Goal: Task Accomplishment & Management: Manage account settings

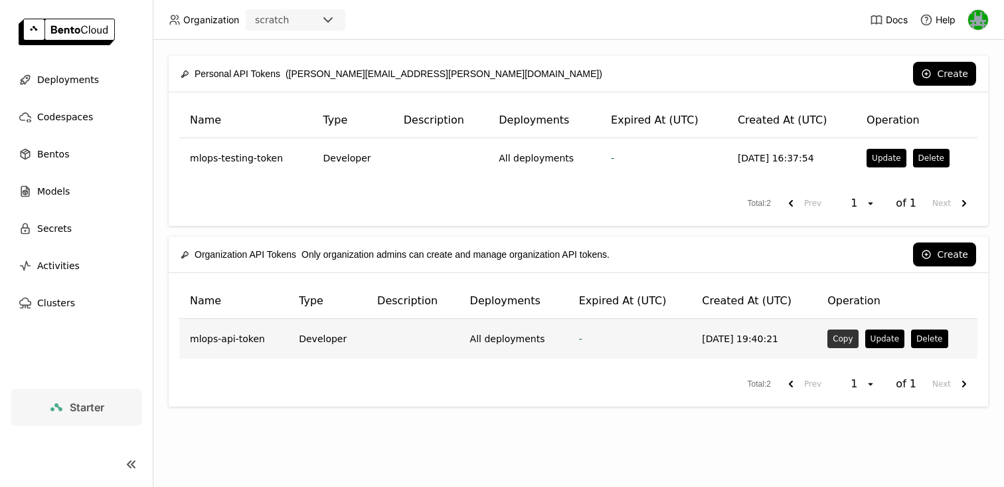
click at [838, 337] on button "Copy" at bounding box center [842, 338] width 31 height 19
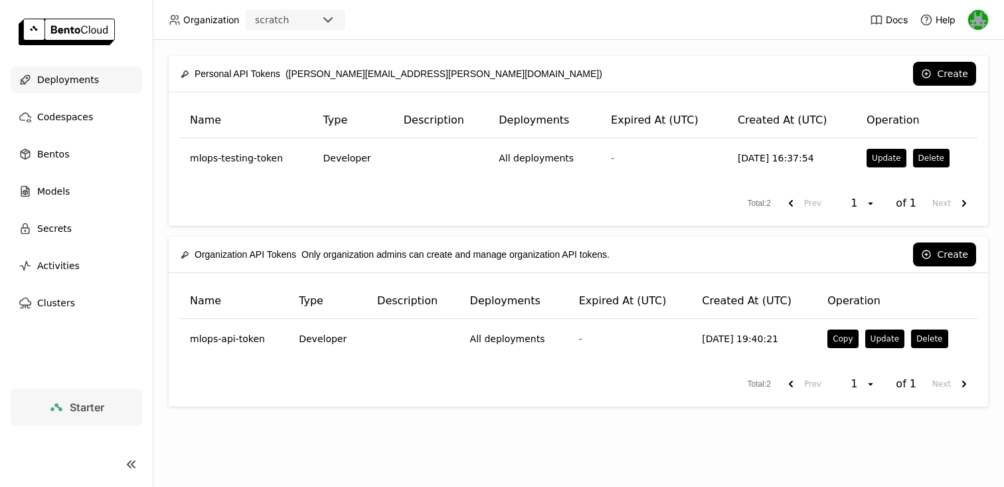
click at [75, 85] on span "Deployments" at bounding box center [68, 80] width 62 height 16
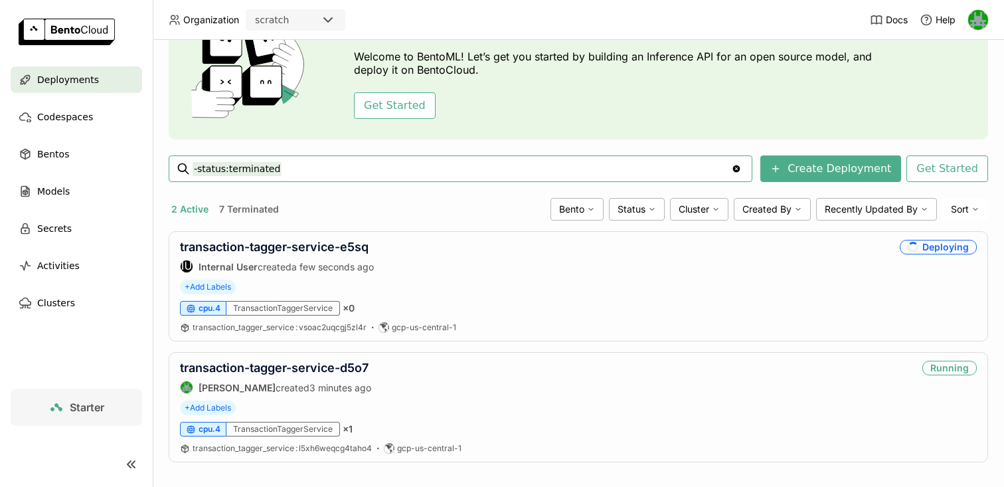
scroll to position [95, 0]
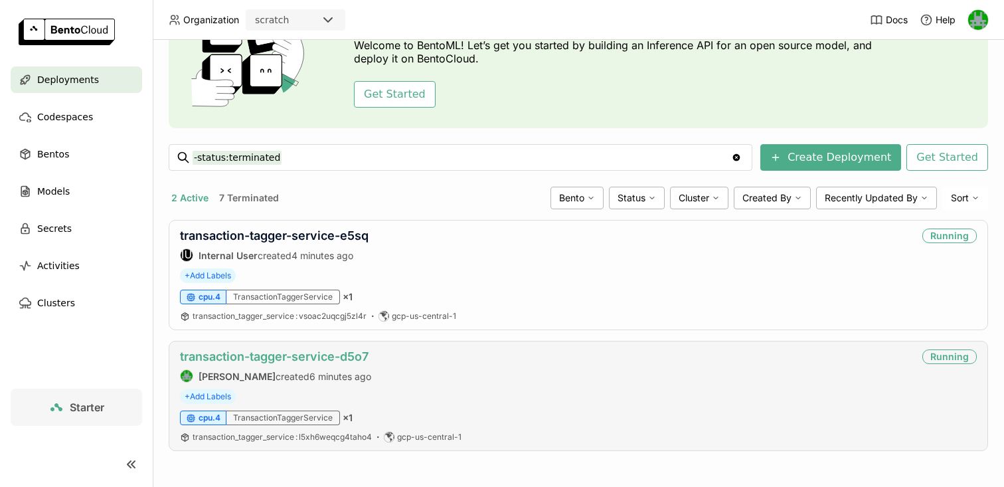
click at [319, 355] on link "transaction-tagger-service-d5o7" at bounding box center [274, 356] width 189 height 14
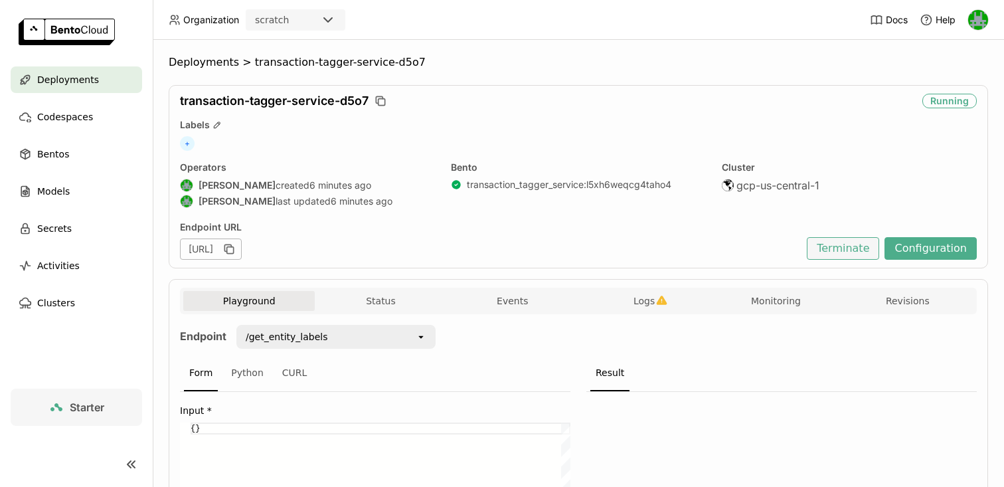
click at [863, 244] on button "Terminate" at bounding box center [843, 248] width 72 height 23
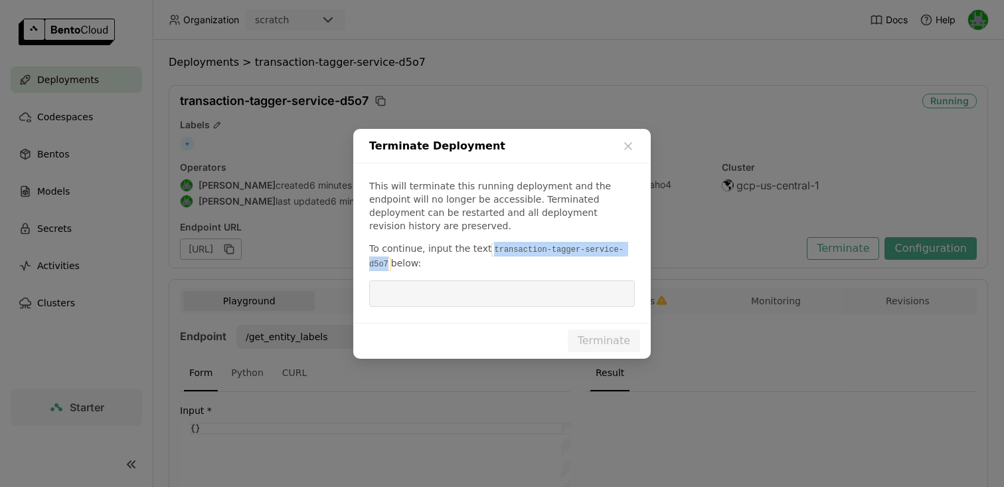
drag, startPoint x: 488, startPoint y: 242, endPoint x: 386, endPoint y: 259, distance: 103.0
click at [386, 259] on code "transaction-tagger-service-d5o7" at bounding box center [496, 257] width 254 height 28
copy code "transaction-tagger-service-d5o7"
click at [408, 288] on input "dialog" at bounding box center [502, 293] width 250 height 25
paste input "transaction-tagger-service-d5o7"
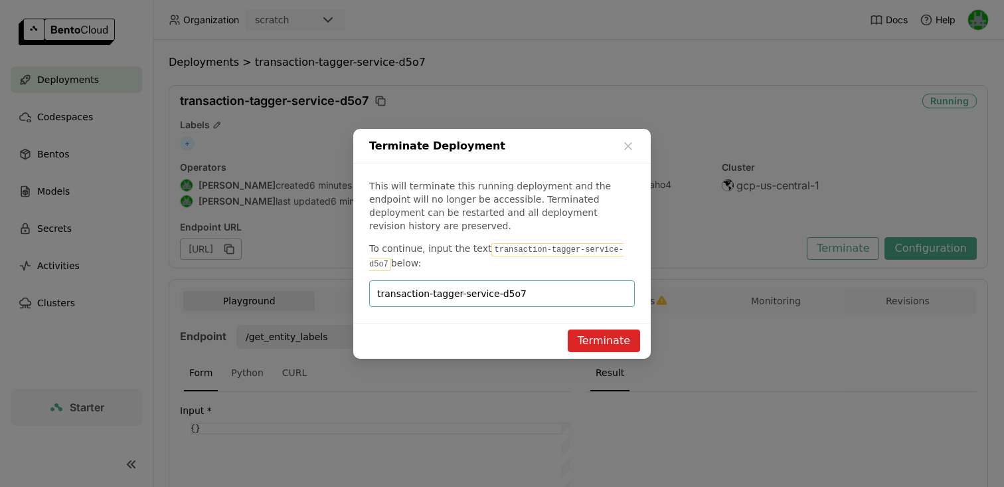
type input "transaction-tagger-service-d5o7"
click at [584, 331] on button "Terminate" at bounding box center [604, 340] width 72 height 23
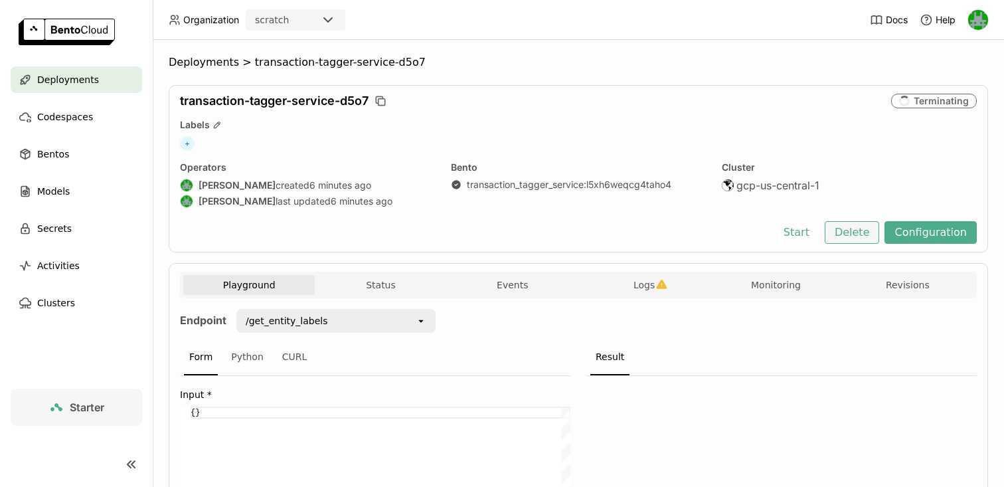
click at [861, 240] on button "Delete" at bounding box center [852, 232] width 55 height 23
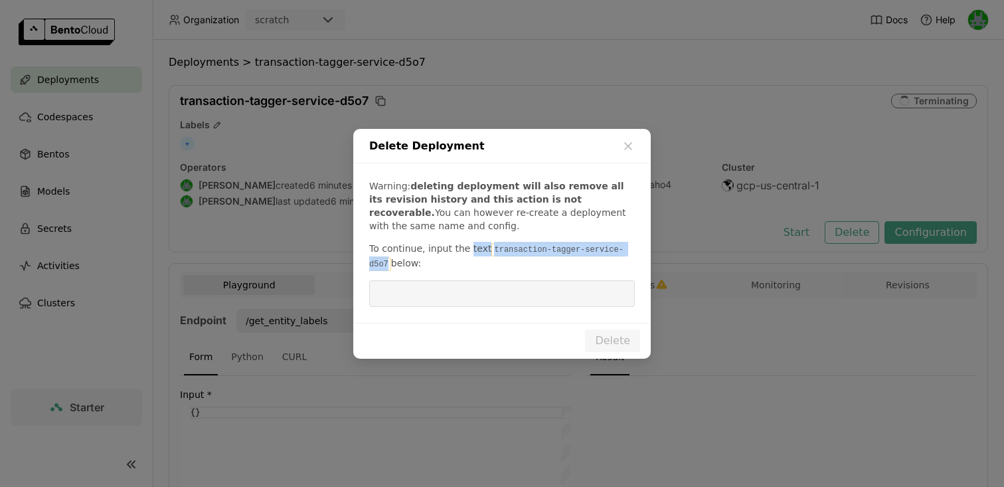
drag, startPoint x: 387, startPoint y: 260, endPoint x: 464, endPoint y: 250, distance: 77.8
click at [464, 249] on p "To continue, input the text transaction-tagger-service-d5o7 below:" at bounding box center [502, 256] width 266 height 29
click at [460, 275] on div "Warning: deleting deployment will also remove all its revision history and this…" at bounding box center [502, 242] width 298 height 159
click at [460, 286] on input "dialog" at bounding box center [502, 293] width 250 height 25
paste input "transaction-tagger-service-d5o7"
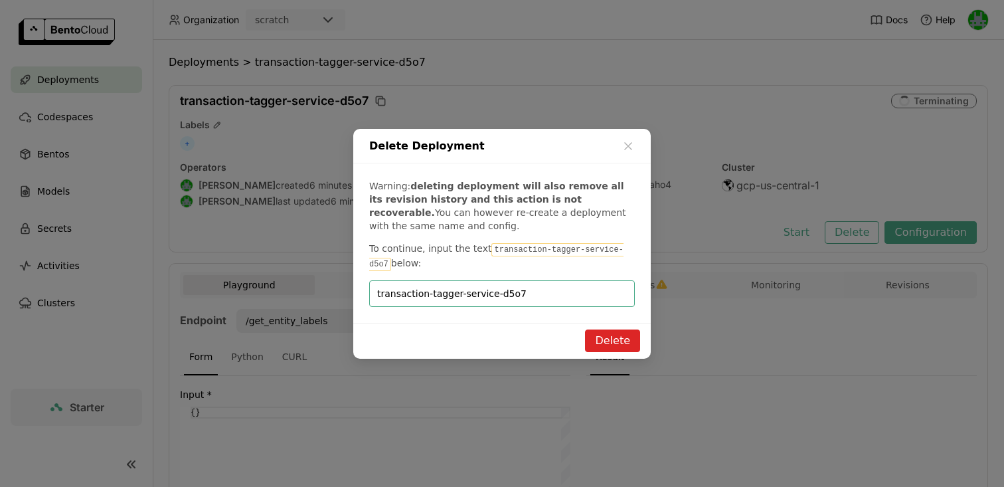
type input "transaction-tagger-service-d5o7"
click at [600, 335] on button "Delete" at bounding box center [612, 340] width 55 height 23
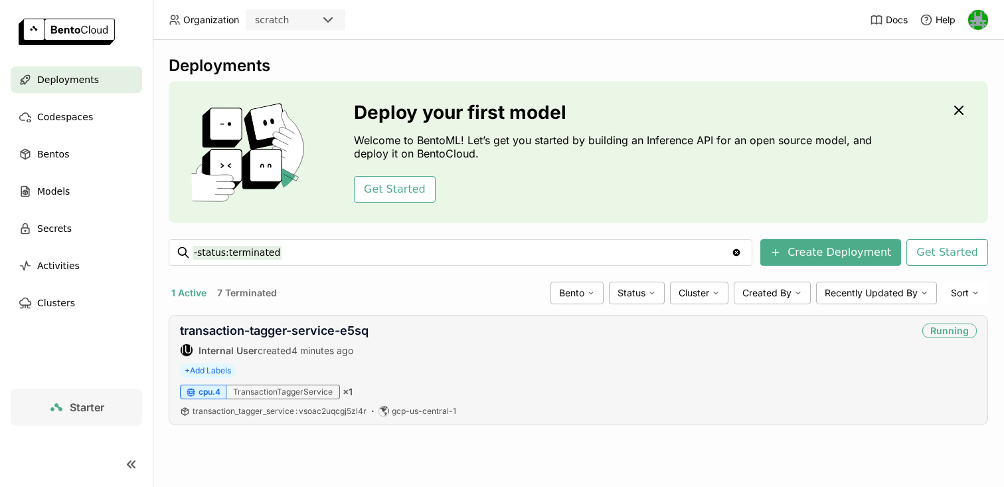
click at [349, 321] on div "transaction-tagger-service-e5sq IU Internal User created 4 minutes ago Running …" at bounding box center [578, 370] width 819 height 110
click at [346, 329] on link "transaction-tagger-service-e5sq" at bounding box center [274, 330] width 189 height 14
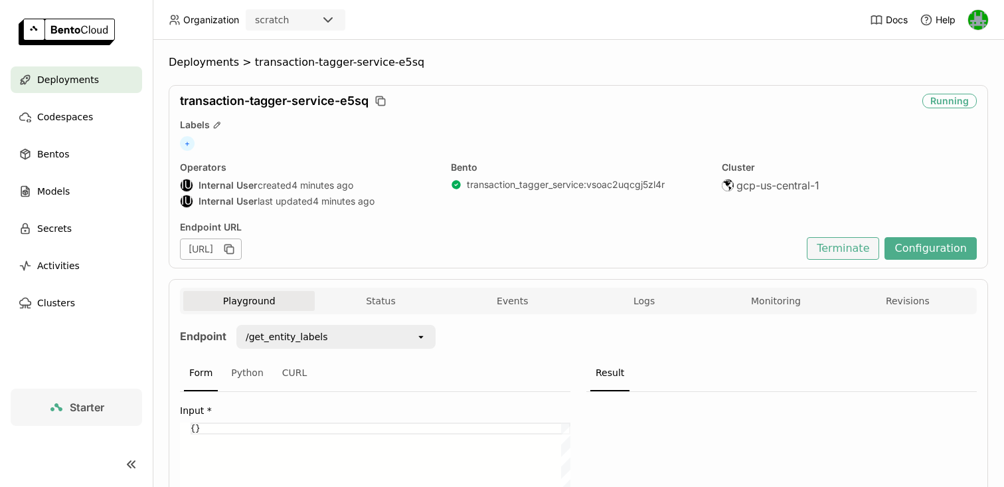
click at [845, 255] on button "Terminate" at bounding box center [843, 248] width 72 height 23
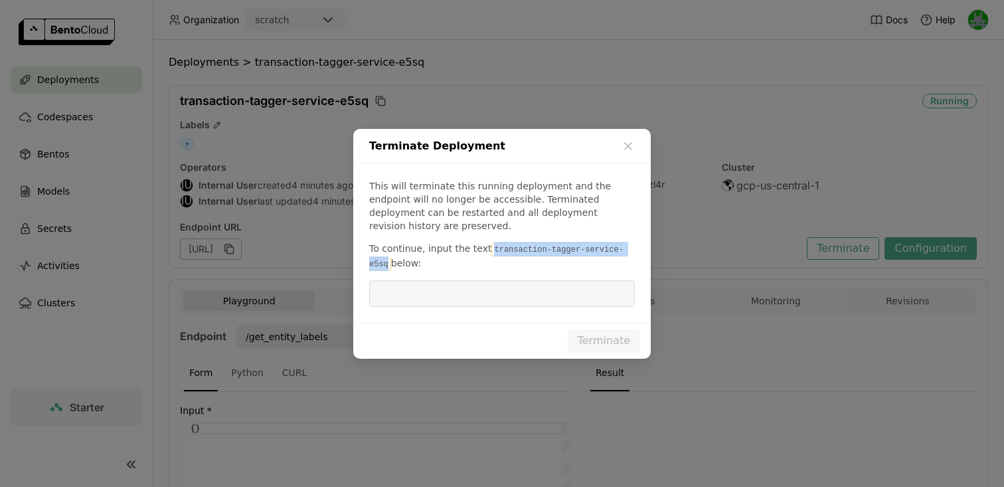
drag, startPoint x: 486, startPoint y: 241, endPoint x: 388, endPoint y: 261, distance: 99.6
click at [388, 261] on code "transaction-tagger-service-e5sq" at bounding box center [496, 257] width 254 height 28
copy code "transaction-tagger-service-e5sq"
click at [400, 271] on div "This will terminate this running deployment and the endpoint will no longer be …" at bounding box center [502, 242] width 298 height 159
click at [400, 290] on input "dialog" at bounding box center [502, 293] width 250 height 25
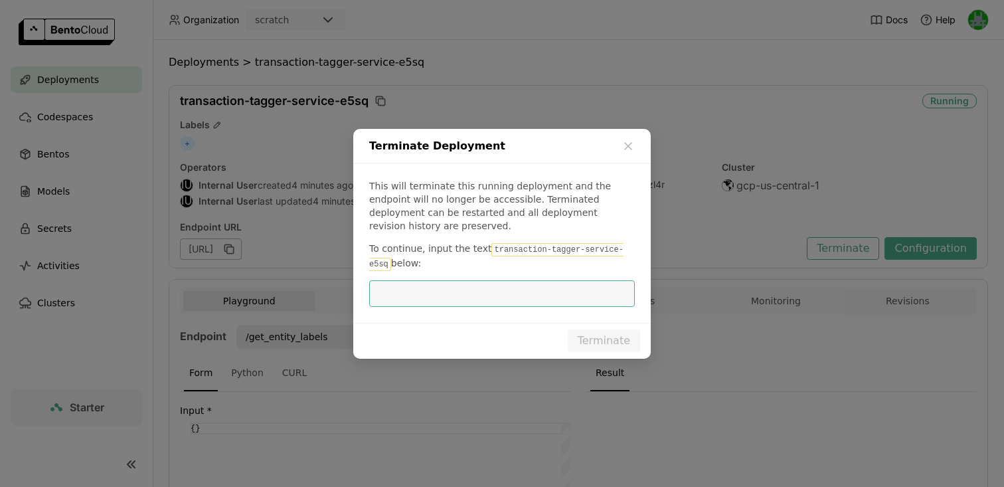
paste input "transaction-tagger-service-e5sq"
type input "transaction-tagger-service-e5sq"
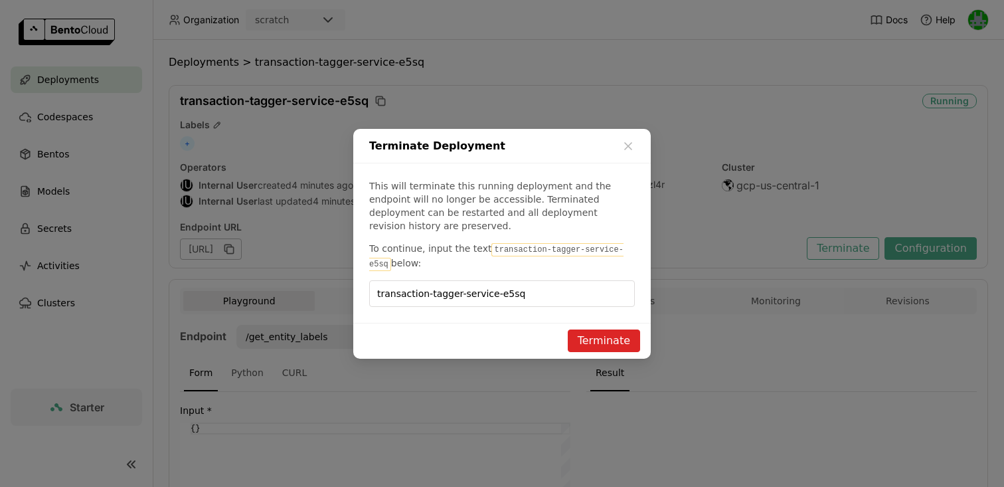
click at [600, 335] on button "Terminate" at bounding box center [604, 340] width 72 height 23
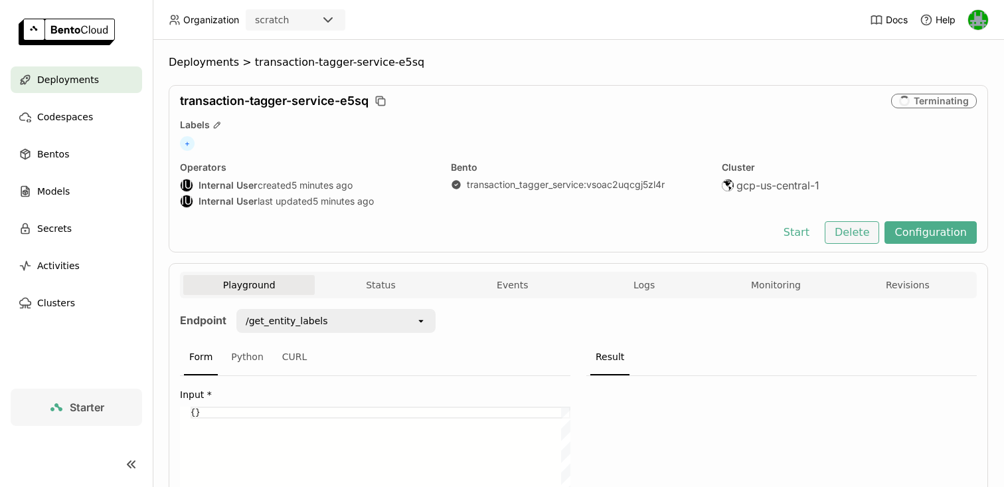
click at [855, 234] on button "Delete" at bounding box center [852, 232] width 55 height 23
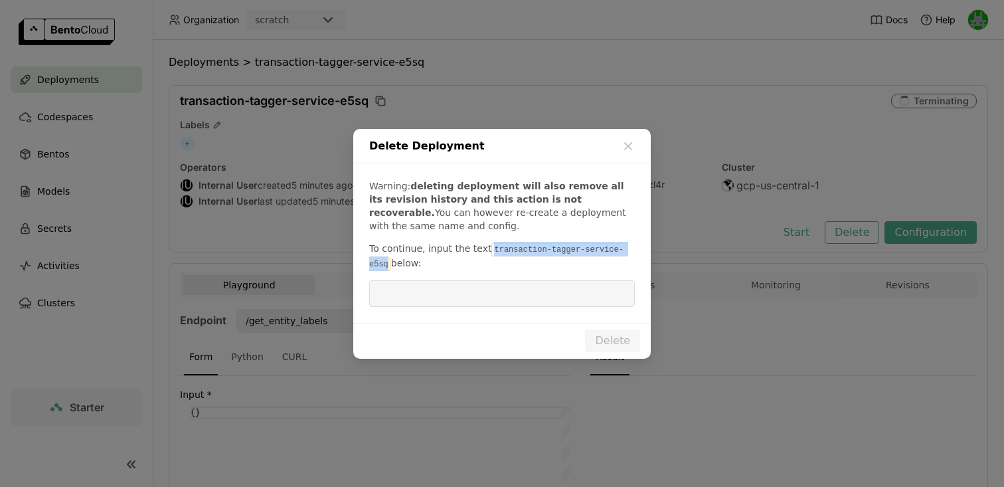
drag, startPoint x: 487, startPoint y: 245, endPoint x: 387, endPoint y: 265, distance: 102.2
click at [387, 265] on code "transaction-tagger-service-e5sq" at bounding box center [496, 257] width 254 height 28
copy code "transaction-tagger-service-e5sq"
click at [397, 294] on input "dialog" at bounding box center [502, 293] width 250 height 25
paste input "transaction-tagger-service-e5sq"
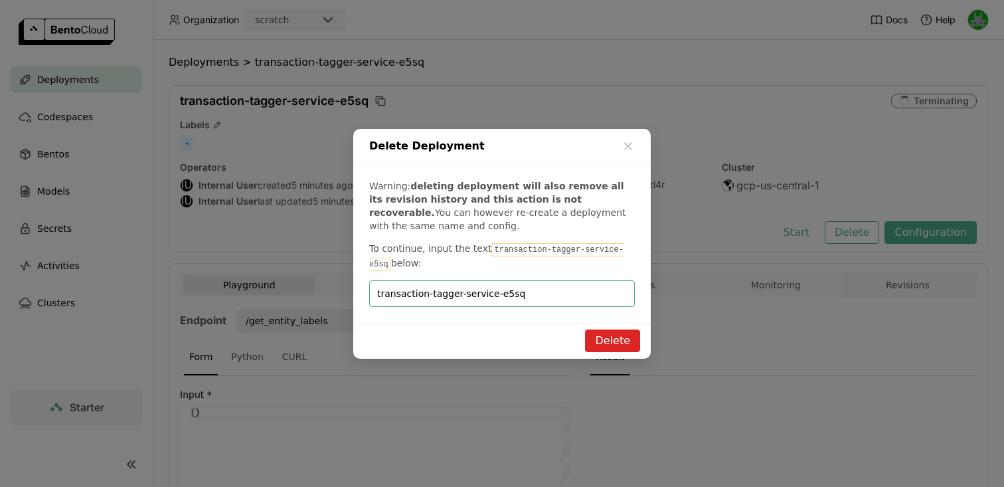
type input "transaction-tagger-service-e5sq"
click at [614, 342] on button "Delete" at bounding box center [612, 340] width 55 height 23
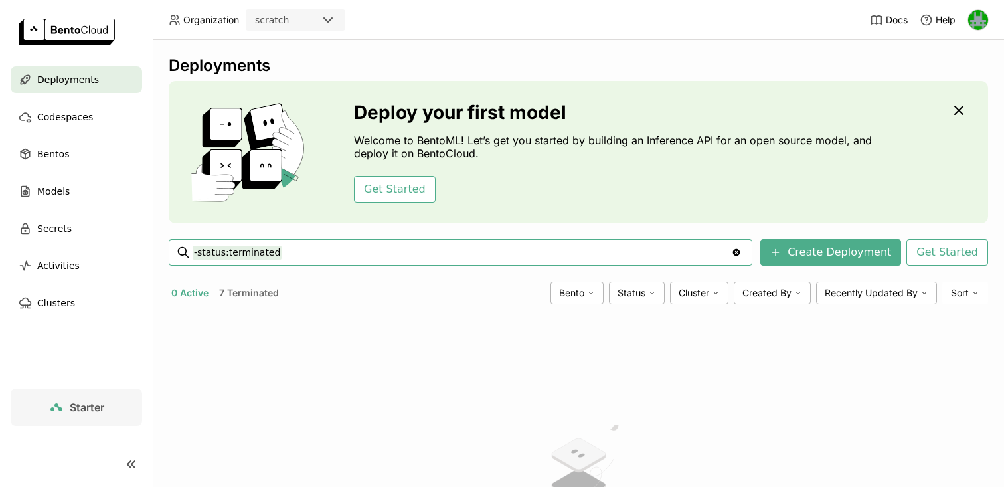
click at [92, 409] on span "Starter" at bounding box center [87, 406] width 35 height 13
